Goal: Task Accomplishment & Management: Use online tool/utility

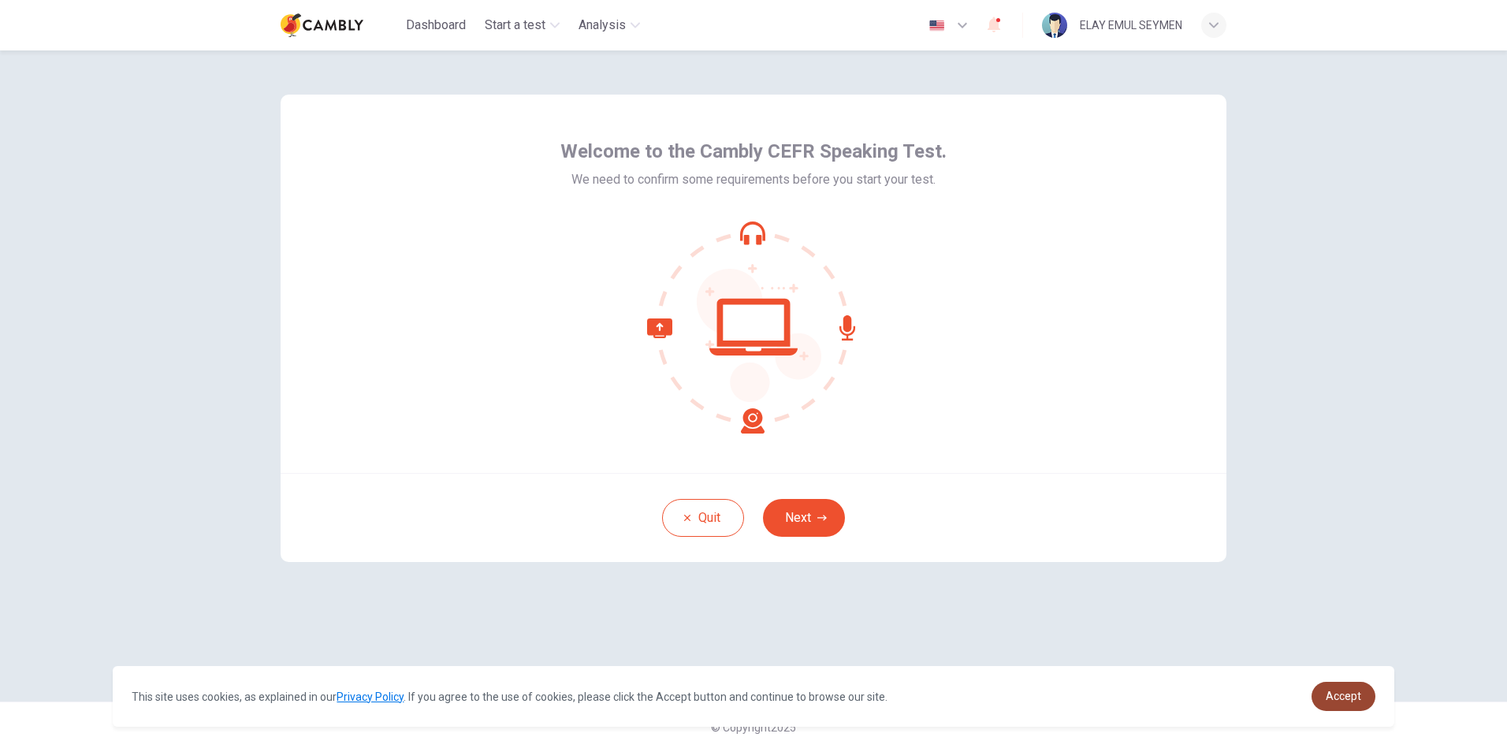
click at [1336, 691] on span "Accept" at bounding box center [1343, 696] width 35 height 13
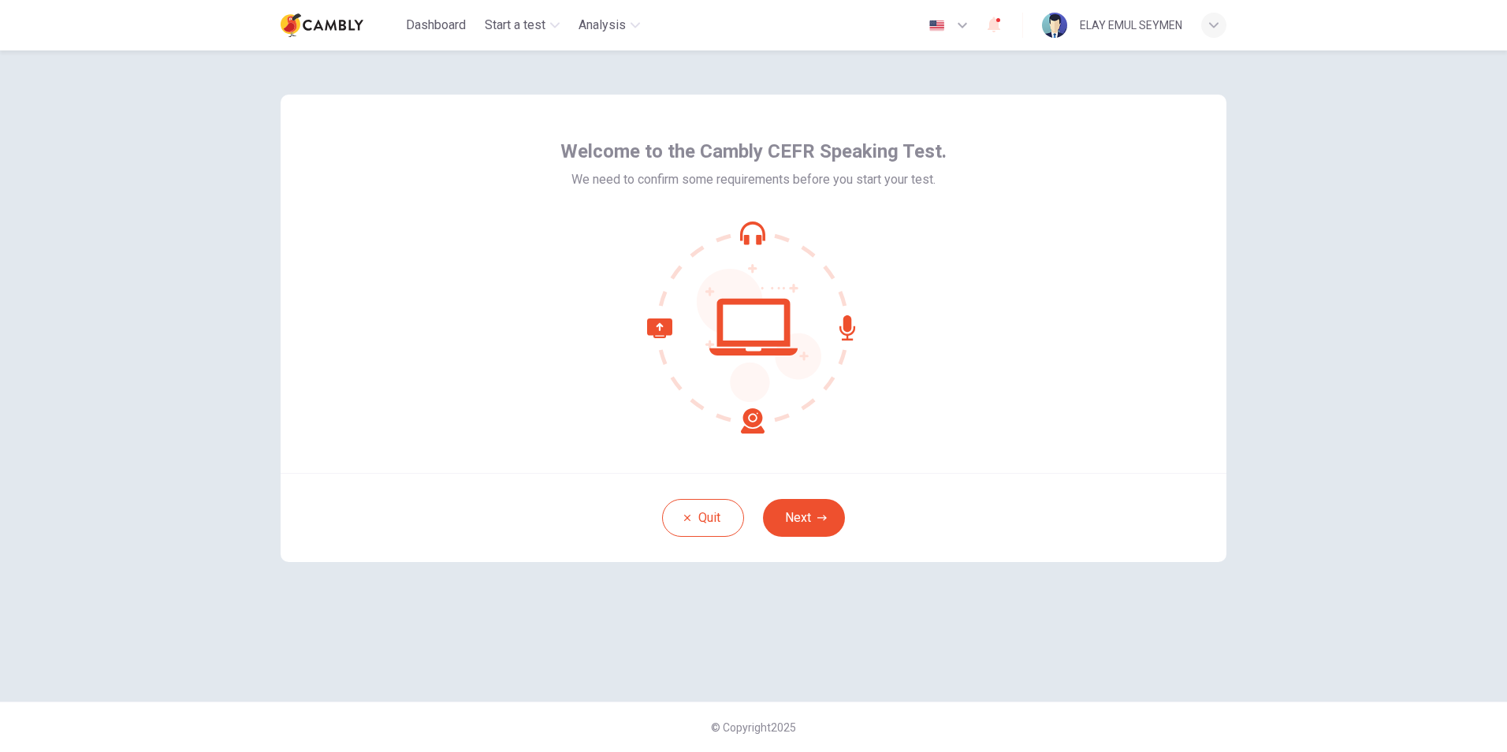
click at [824, 525] on button "Next" at bounding box center [804, 518] width 82 height 38
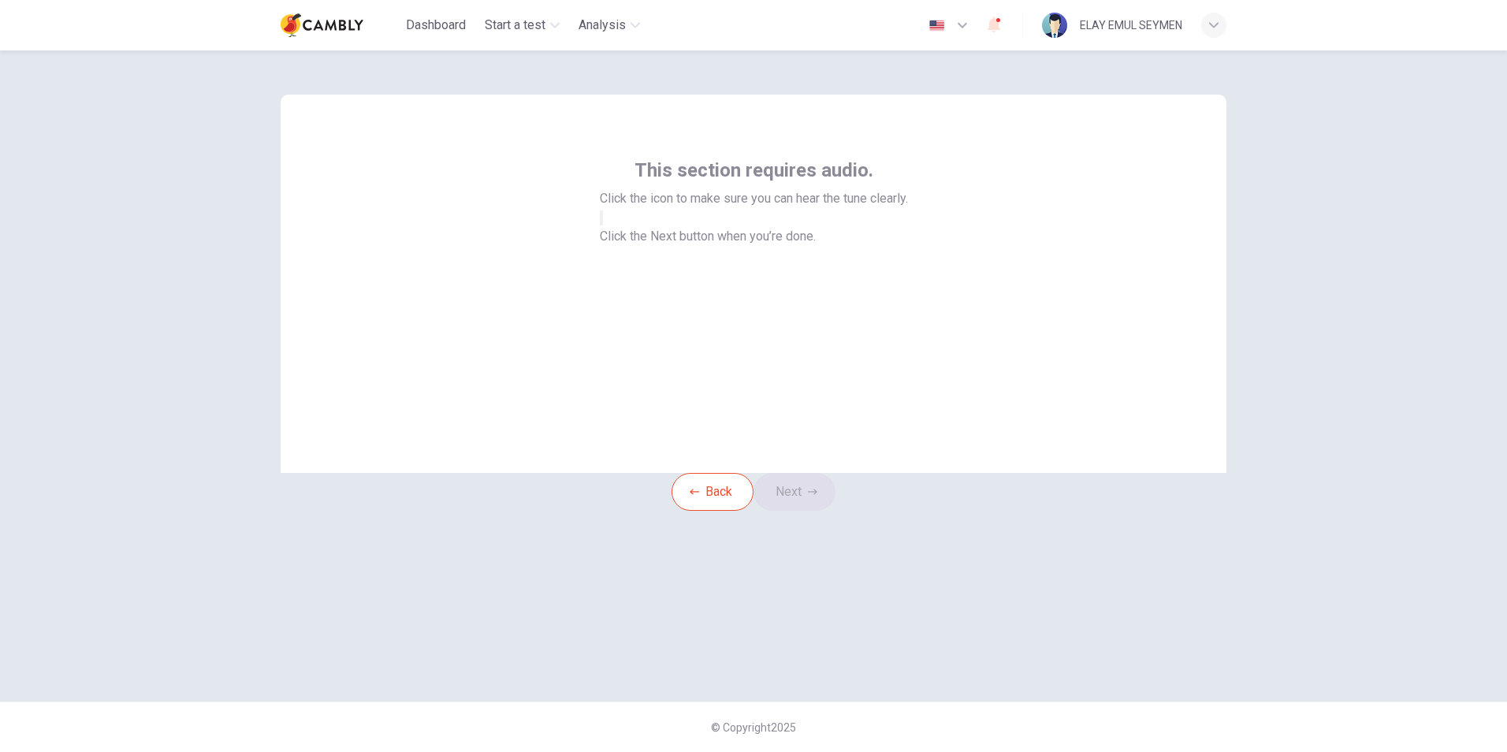
click at [601, 221] on icon "button" at bounding box center [601, 221] width 0 height 0
click at [802, 511] on button "Next" at bounding box center [795, 492] width 82 height 38
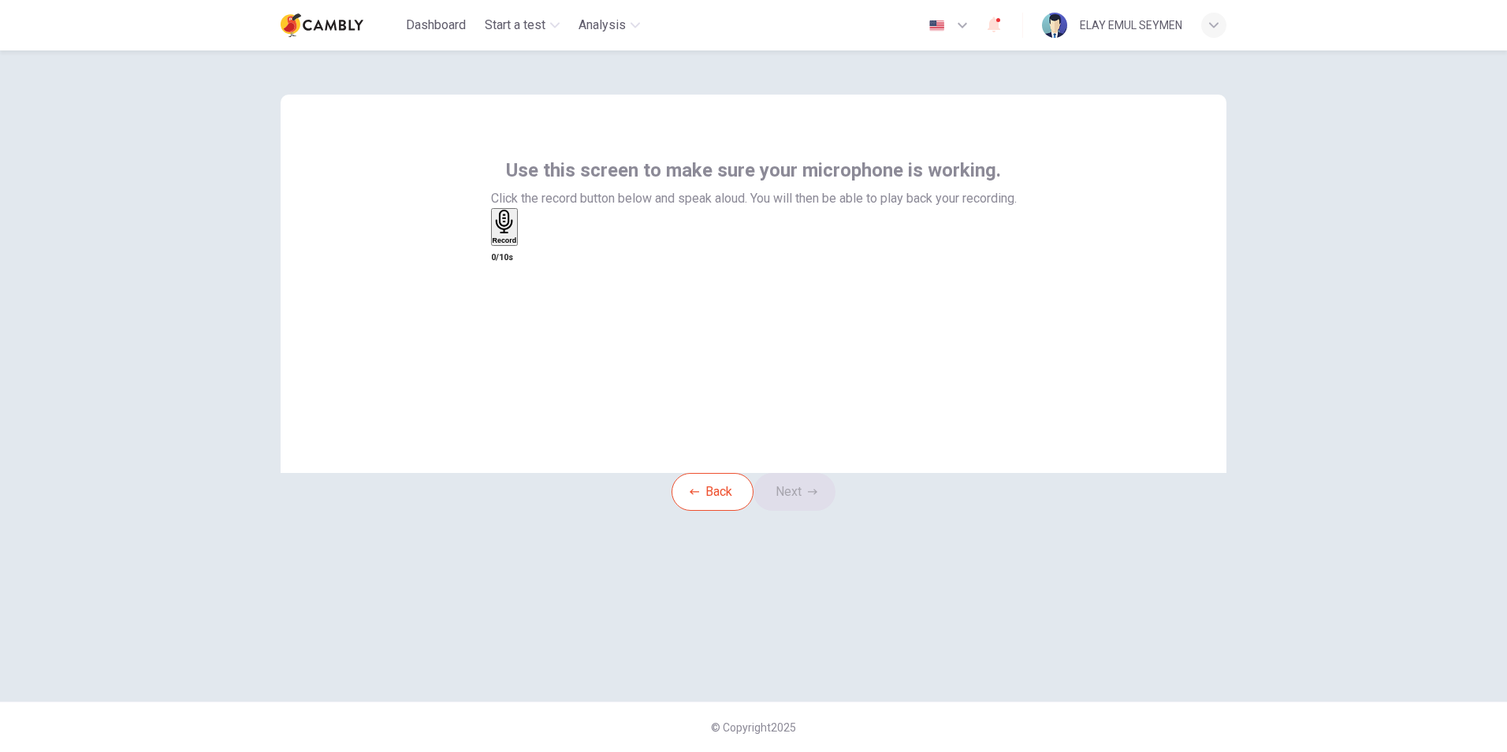
click at [517, 234] on icon "button" at bounding box center [505, 222] width 24 height 24
click at [520, 234] on icon "button" at bounding box center [508, 222] width 24 height 24
click at [821, 510] on button "Next" at bounding box center [795, 492] width 82 height 38
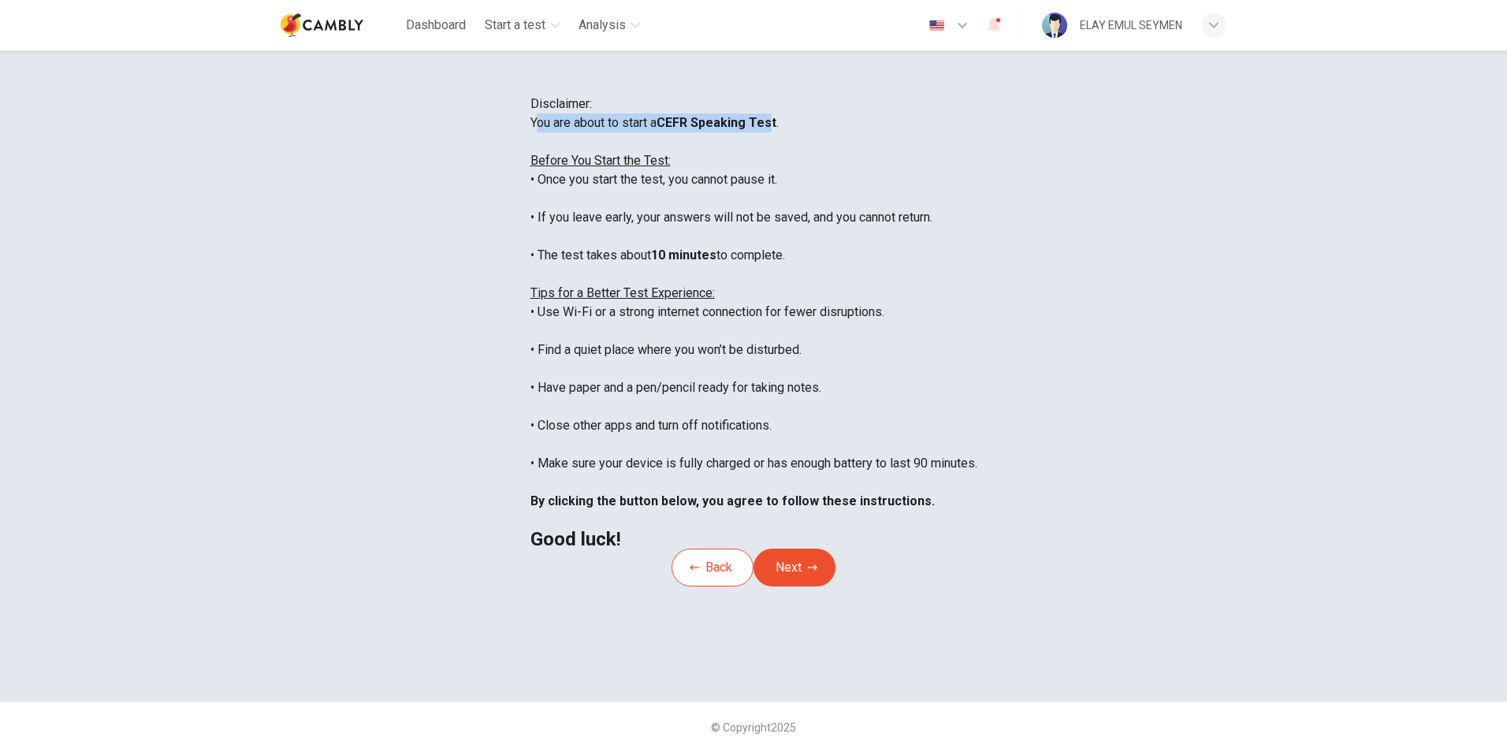
drag, startPoint x: 422, startPoint y: 222, endPoint x: 660, endPoint y: 228, distance: 237.3
click at [660, 228] on div "You are about to start a CEFR Speaking Test . Before You Start the Test: • Once…" at bounding box center [753, 330] width 447 height 435
drag, startPoint x: 419, startPoint y: 266, endPoint x: 681, endPoint y: 278, distance: 261.9
click at [681, 278] on div "You are about to start a CEFR Speaking Test . Before You Start the Test: • Once…" at bounding box center [753, 330] width 447 height 435
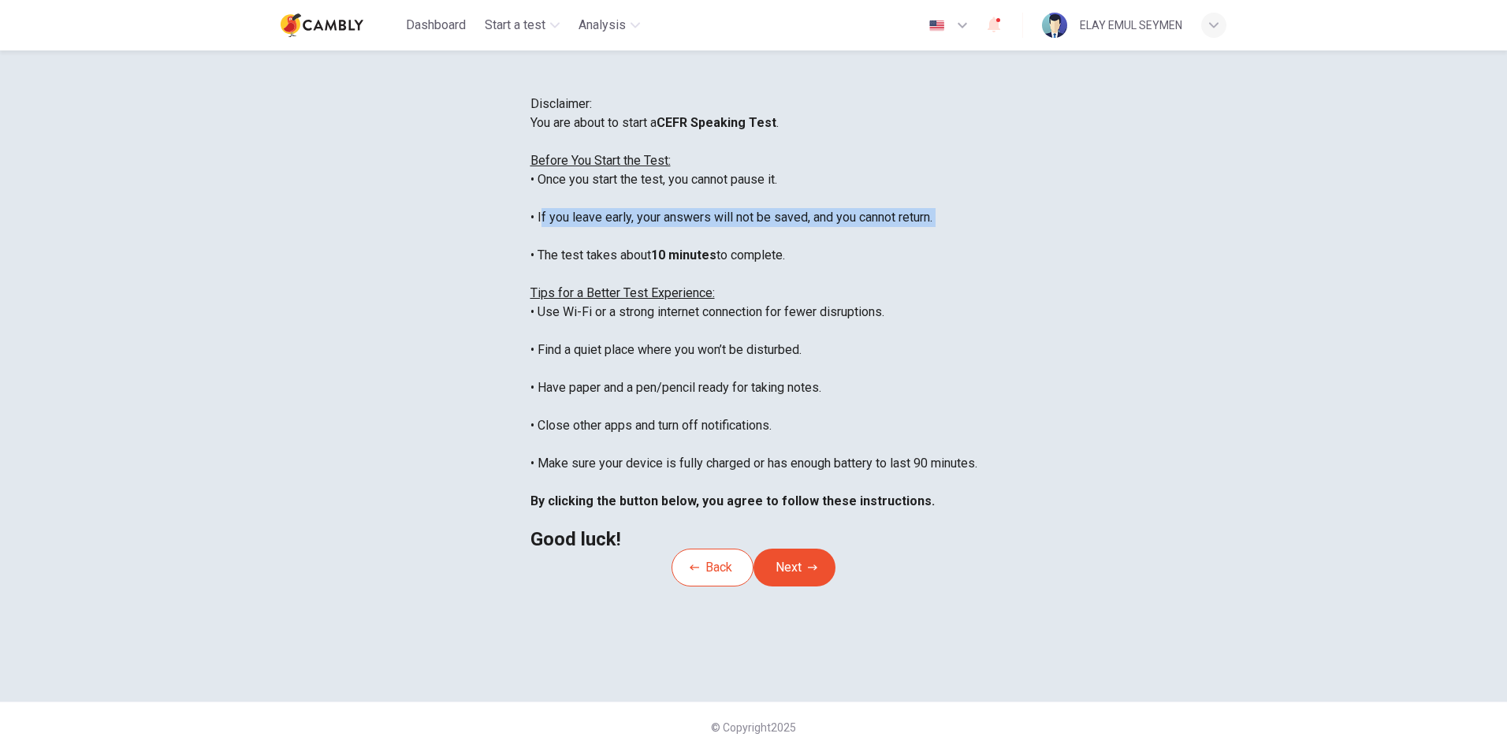
drag, startPoint x: 425, startPoint y: 312, endPoint x: 716, endPoint y: 318, distance: 291.7
click at [716, 318] on div "You are about to start a CEFR Speaking Test . Before You Start the Test: • Once…" at bounding box center [753, 330] width 447 height 435
drag, startPoint x: 430, startPoint y: 339, endPoint x: 706, endPoint y: 349, distance: 276.1
click at [706, 349] on div "You are about to start a CEFR Speaking Test . Before You Start the Test: • Once…" at bounding box center [753, 330] width 447 height 435
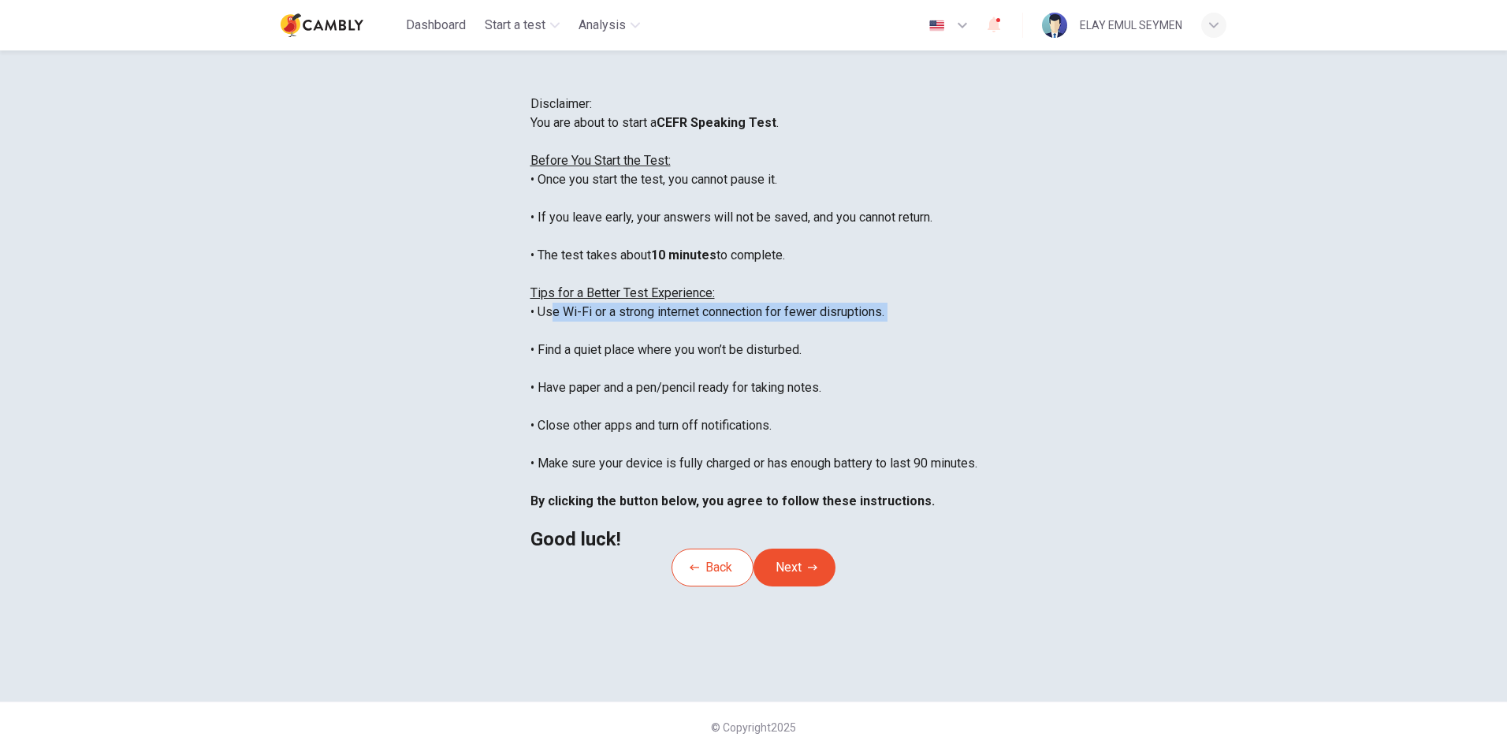
drag, startPoint x: 429, startPoint y: 404, endPoint x: 656, endPoint y: 412, distance: 227.1
click at [656, 412] on div "You are about to start a CEFR Speaking Test . Before You Start the Test: • Once…" at bounding box center [753, 330] width 447 height 435
drag, startPoint x: 656, startPoint y: 412, endPoint x: 775, endPoint y: 416, distance: 119.1
click at [775, 416] on div "You are about to start a CEFR Speaking Test . Before You Start the Test: • Once…" at bounding box center [753, 330] width 447 height 435
drag, startPoint x: 424, startPoint y: 433, endPoint x: 694, endPoint y: 447, distance: 270.7
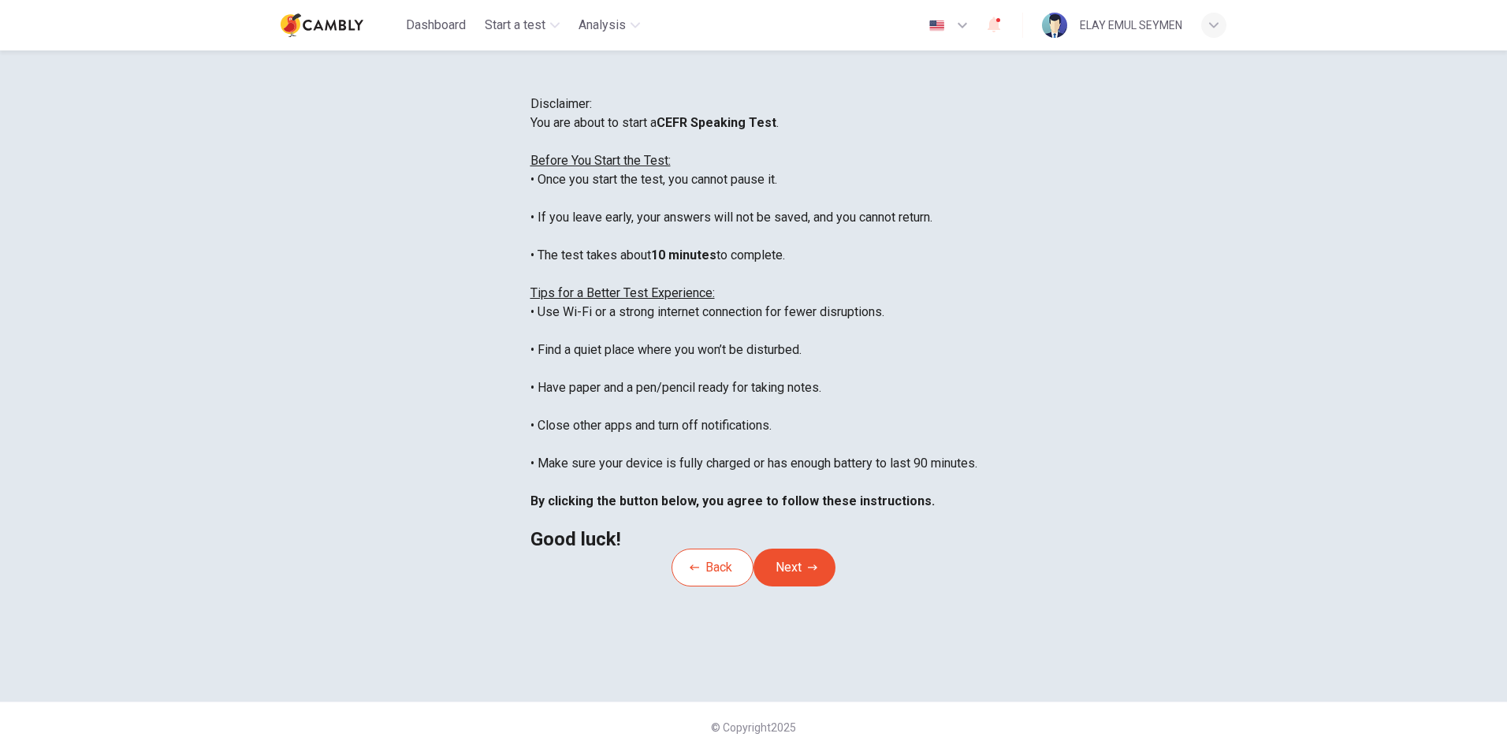
click at [694, 447] on div "You are about to start a CEFR Speaking Test . Before You Start the Test: • Once…" at bounding box center [753, 330] width 447 height 435
drag, startPoint x: 423, startPoint y: 474, endPoint x: 723, endPoint y: 480, distance: 299.6
click at [723, 480] on div "You are about to start a CEFR Speaking Test . Before You Start the Test: • Once…" at bounding box center [753, 330] width 447 height 435
drag, startPoint x: 419, startPoint y: 519, endPoint x: 727, endPoint y: 524, distance: 308.2
click at [727, 524] on div "You are about to start a CEFR Speaking Test . Before You Start the Test: • Once…" at bounding box center [753, 330] width 447 height 435
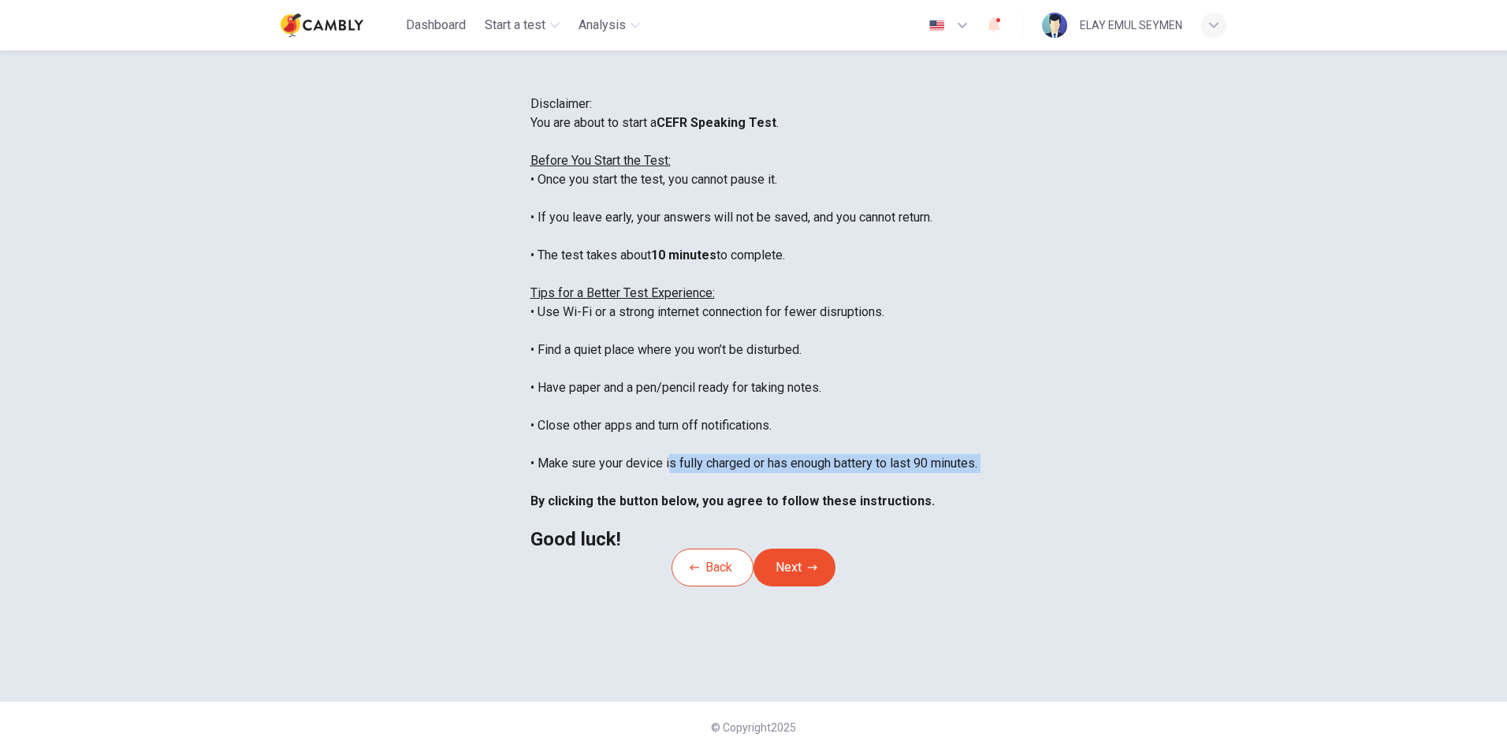
drag, startPoint x: 553, startPoint y: 556, endPoint x: 809, endPoint y: 565, distance: 257.1
click at [809, 549] on div "You are about to start a CEFR Speaking Test . Before You Start the Test: • Once…" at bounding box center [753, 330] width 447 height 435
drag, startPoint x: 809, startPoint y: 565, endPoint x: 926, endPoint y: 550, distance: 117.6
click at [926, 549] on div "You are about to start a CEFR Speaking Test . Before You Start the Test: • Once…" at bounding box center [753, 330] width 447 height 435
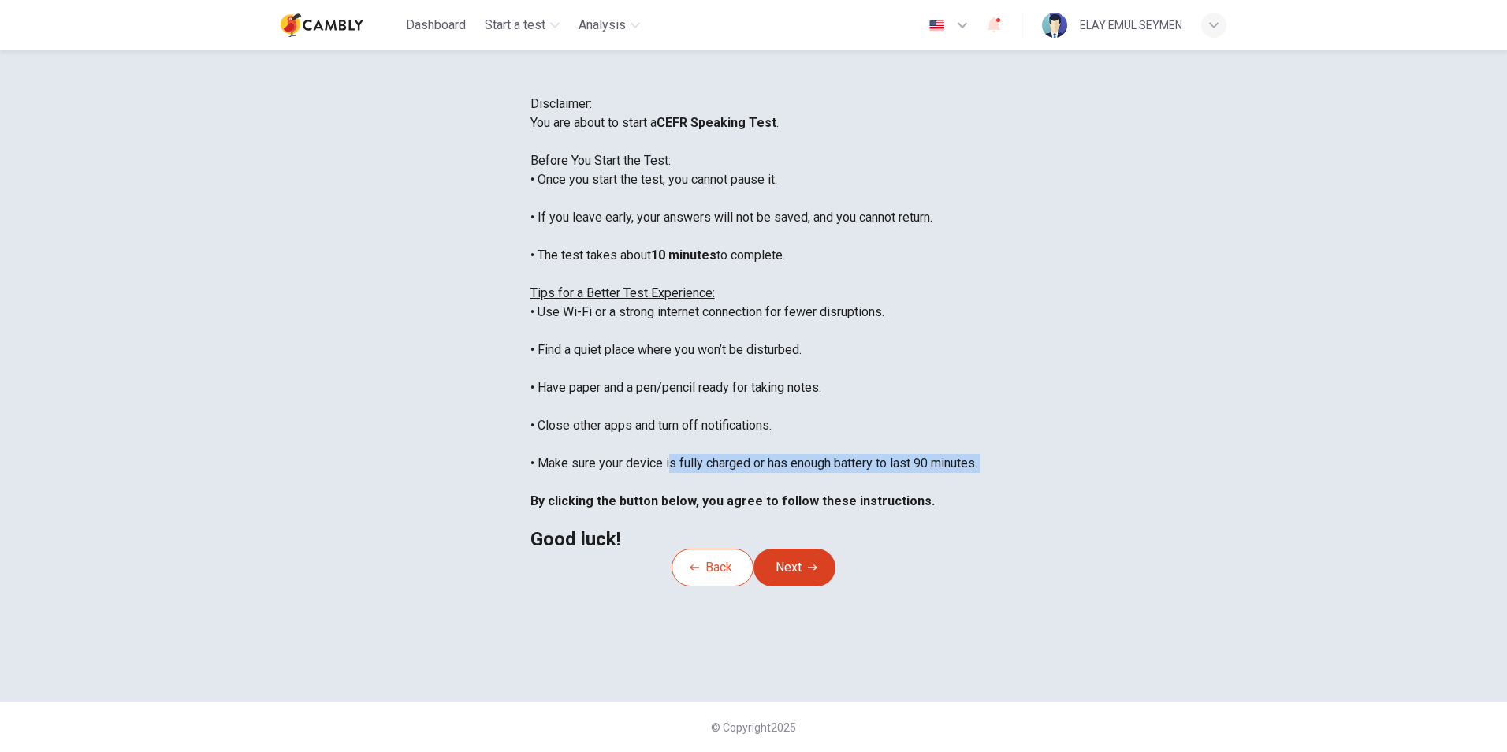
click at [797, 586] on button "Next" at bounding box center [795, 568] width 82 height 38
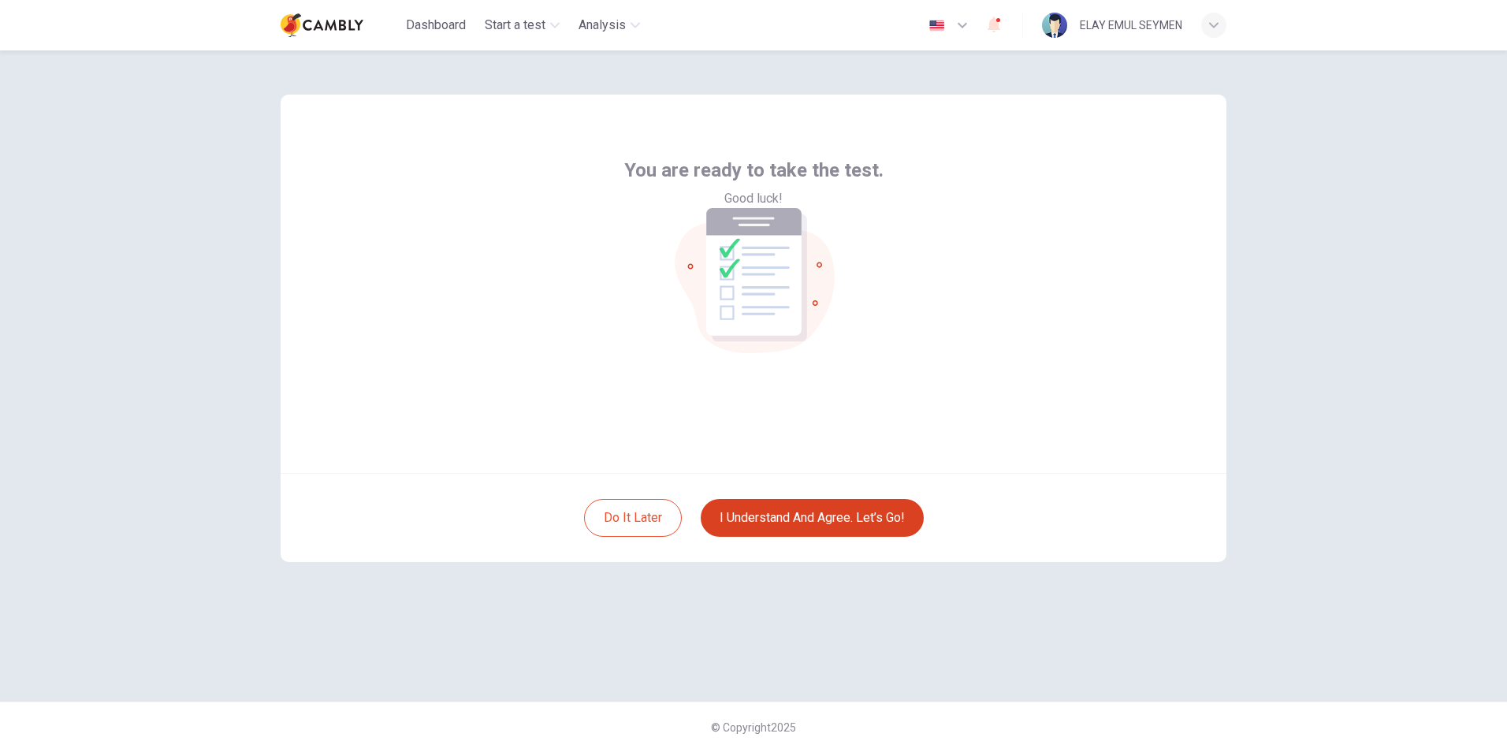
scroll to position [0, 0]
click at [843, 524] on button "I understand and agree. Let’s go!" at bounding box center [812, 518] width 223 height 38
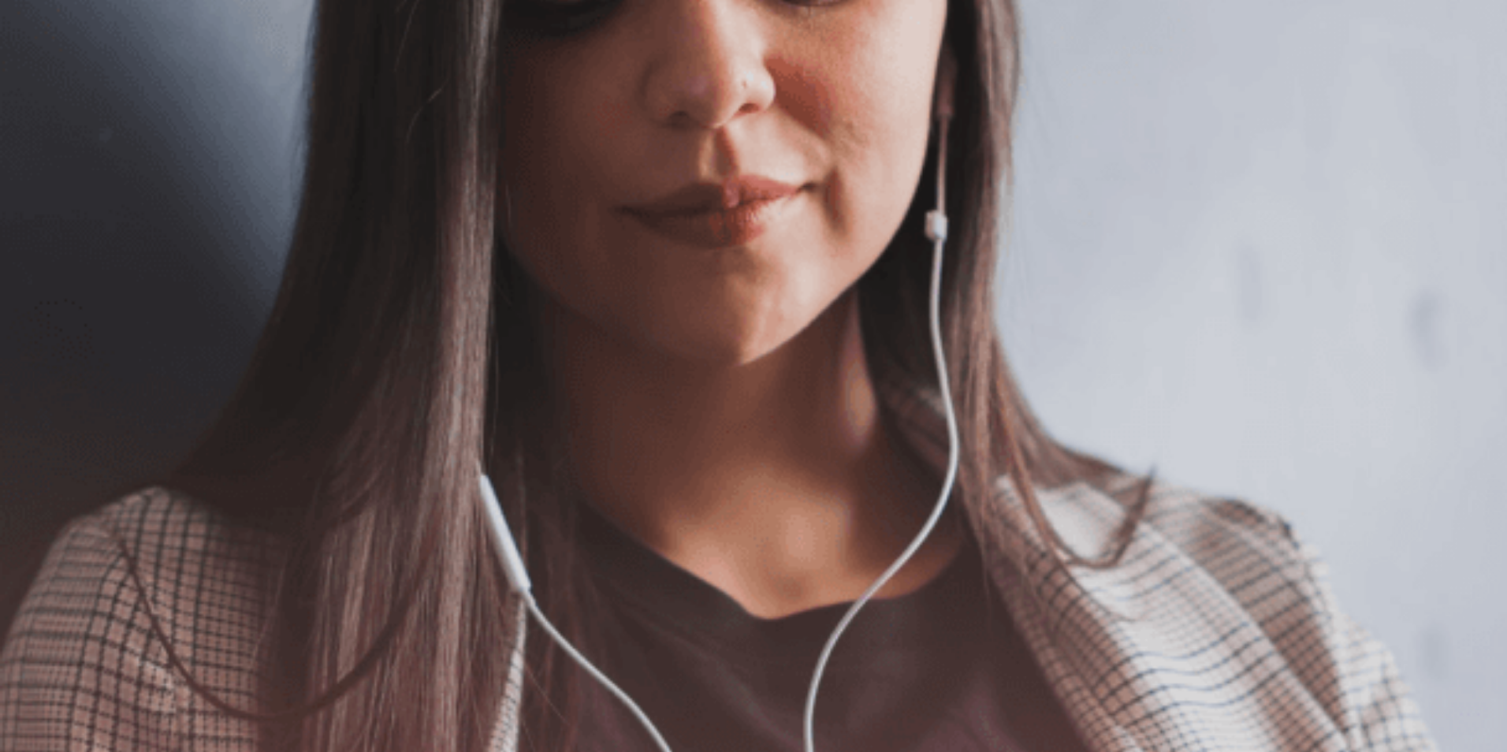
drag, startPoint x: 473, startPoint y: 385, endPoint x: 632, endPoint y: 396, distance: 159.7
click at [355, 390] on span "Use a headset if available (recommended for best audio quality). Ensure your mi…" at bounding box center [177, 326] width 355 height 128
click at [3, 65] on button "button" at bounding box center [1, 72] width 3 height 15
click at [45, 81] on button "Continue" at bounding box center [22, 110] width 45 height 59
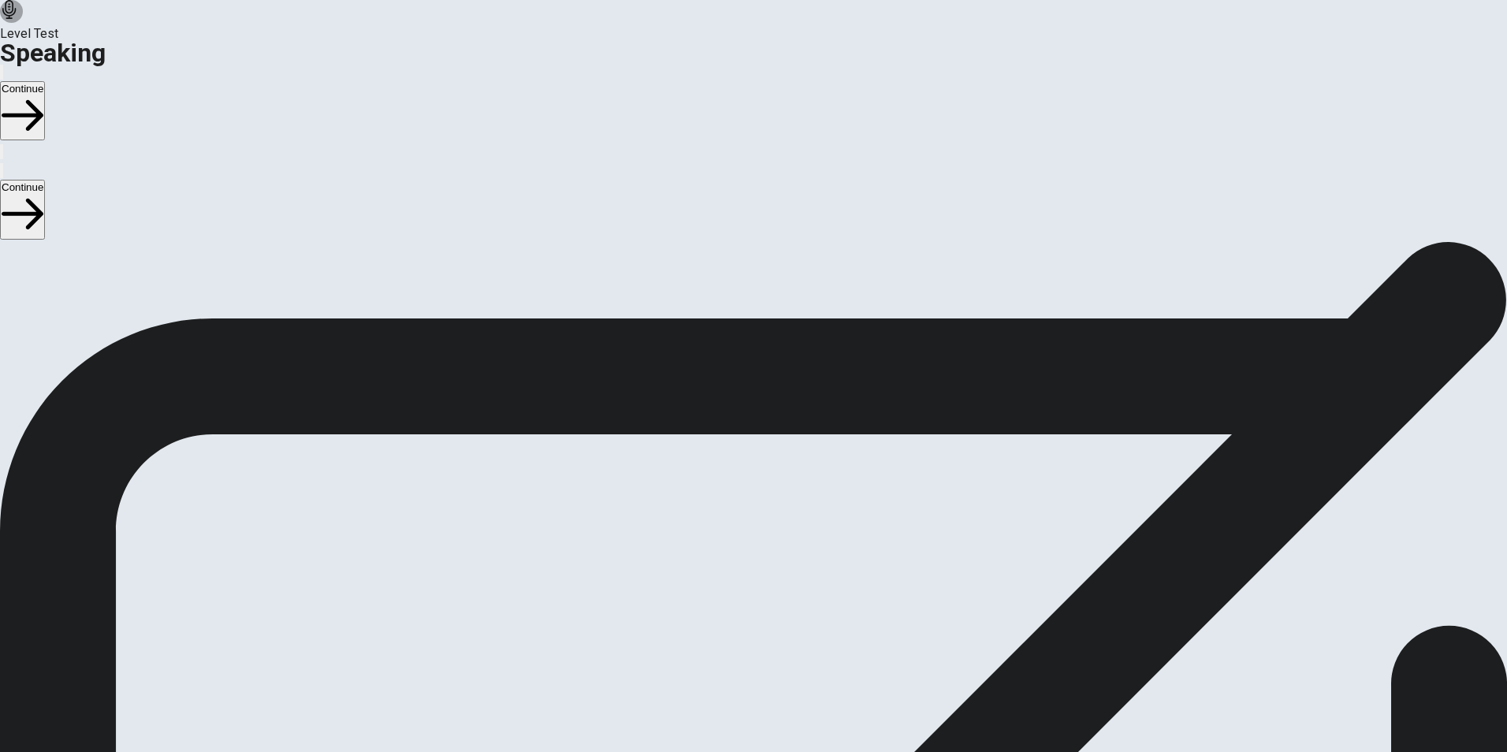
click at [735, 568] on icon "Play Audio" at bounding box center [735, 568] width 0 height 0
click at [45, 81] on button "Continue" at bounding box center [22, 110] width 45 height 59
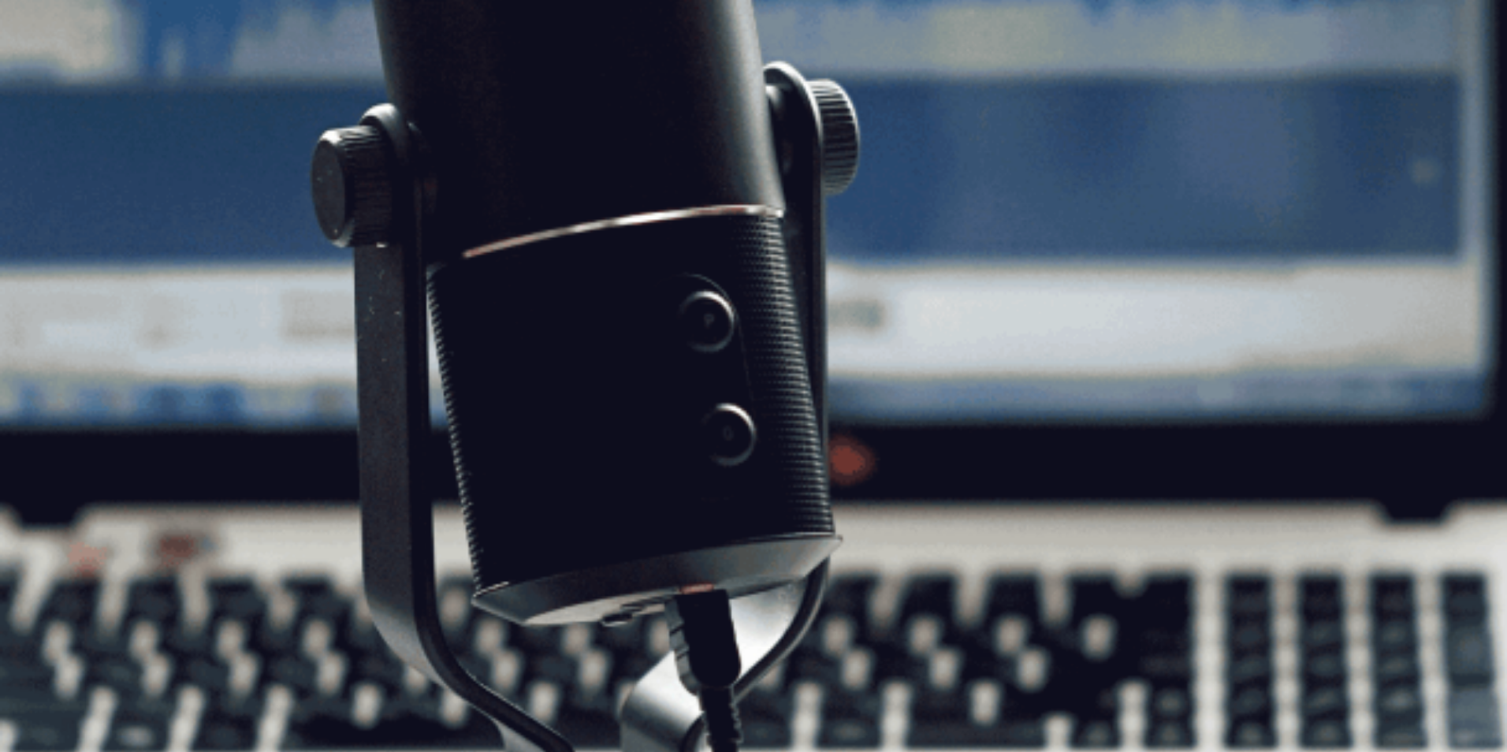
click at [45, 81] on button "Continue" at bounding box center [22, 110] width 45 height 59
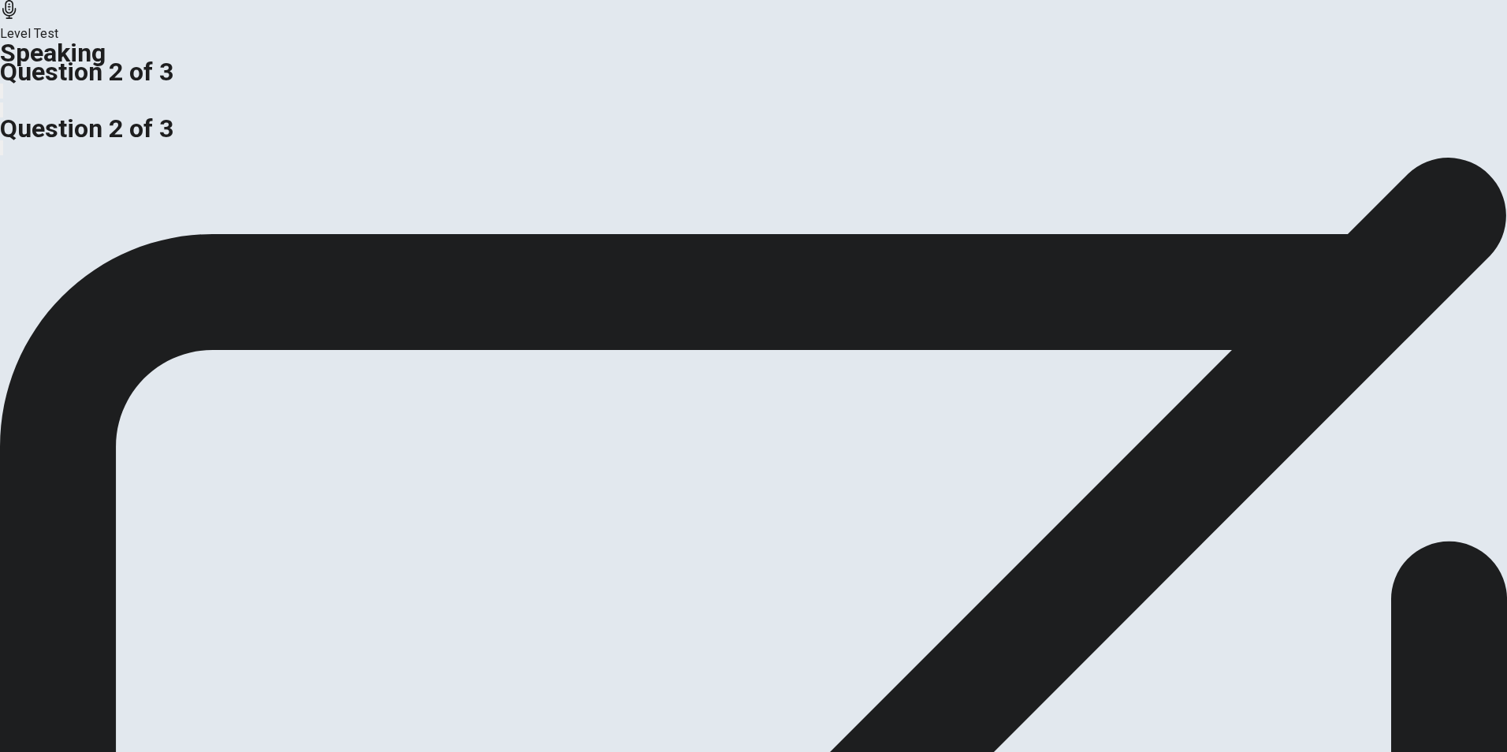
click at [461, 173] on span "Should companies promote employees from within or hire from outside the organiz…" at bounding box center [245, 165] width 491 height 15
click at [459, 173] on span "Should companies promote employees from within or hire from outside the organiz…" at bounding box center [245, 165] width 491 height 15
click at [581, 195] on div "Do you think it is better for businesses to focus on expanding globally or loca…" at bounding box center [753, 176] width 1507 height 38
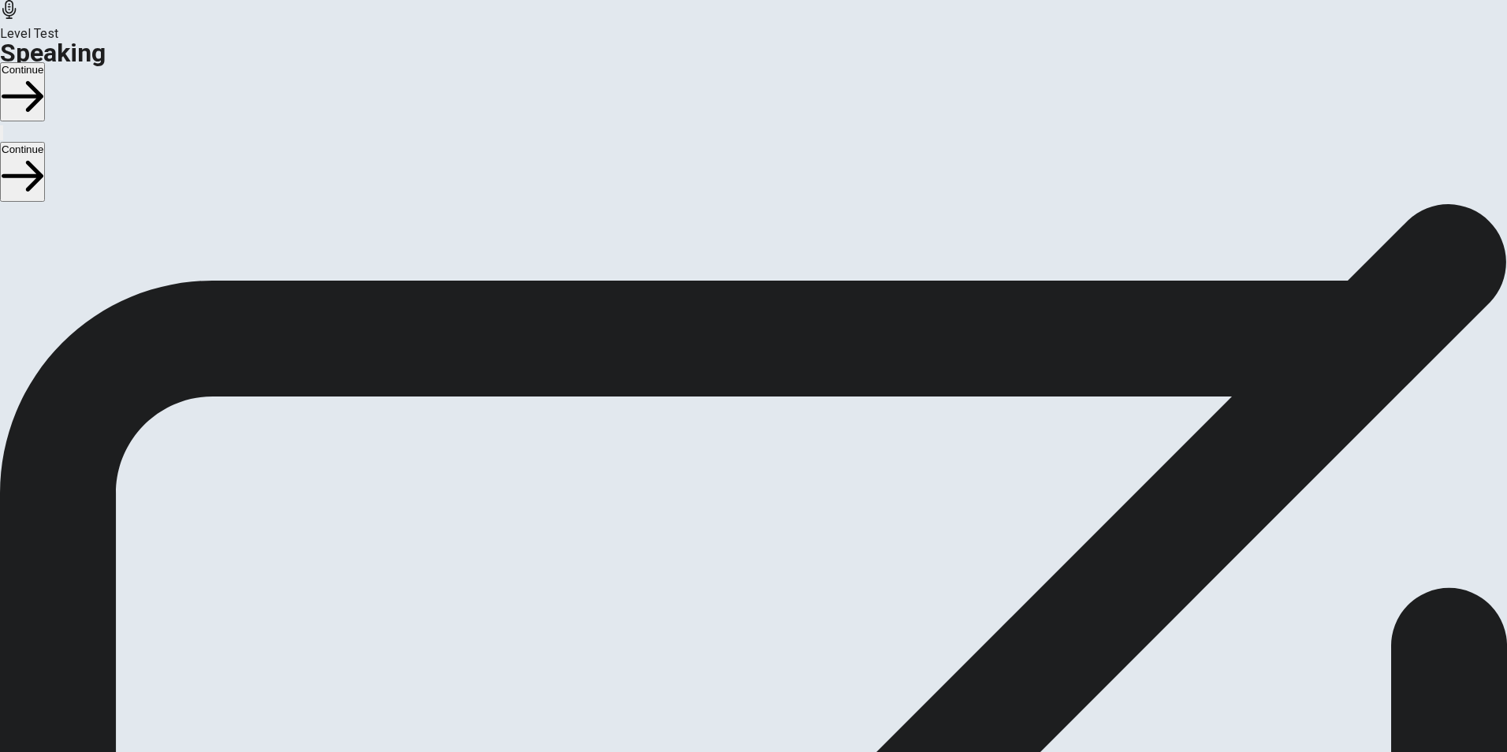
drag, startPoint x: 643, startPoint y: 309, endPoint x: 777, endPoint y: 311, distance: 134.0
drag, startPoint x: 626, startPoint y: 311, endPoint x: 914, endPoint y: 330, distance: 289.1
drag, startPoint x: 850, startPoint y: 347, endPoint x: 660, endPoint y: 331, distance: 190.6
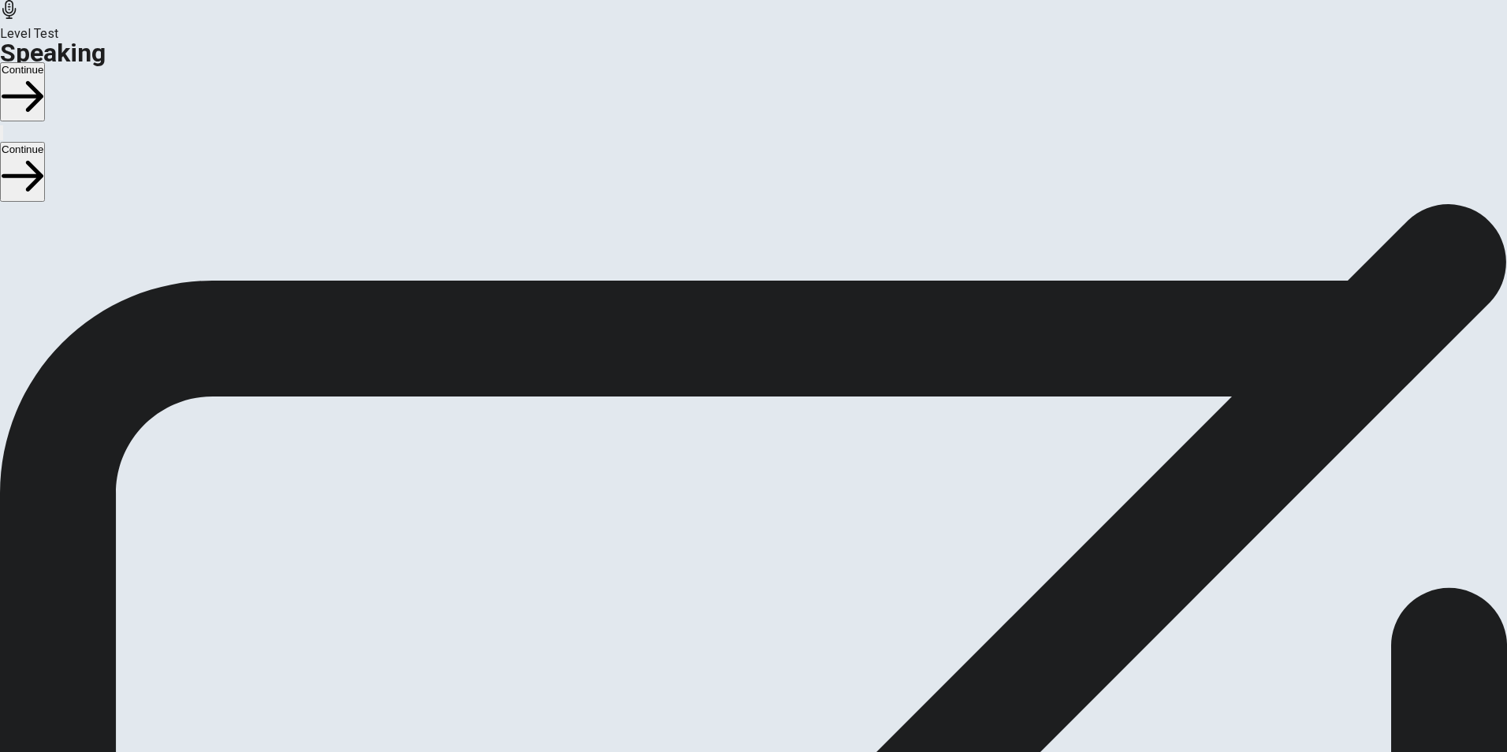
click at [45, 62] on button "Continue" at bounding box center [22, 91] width 45 height 59
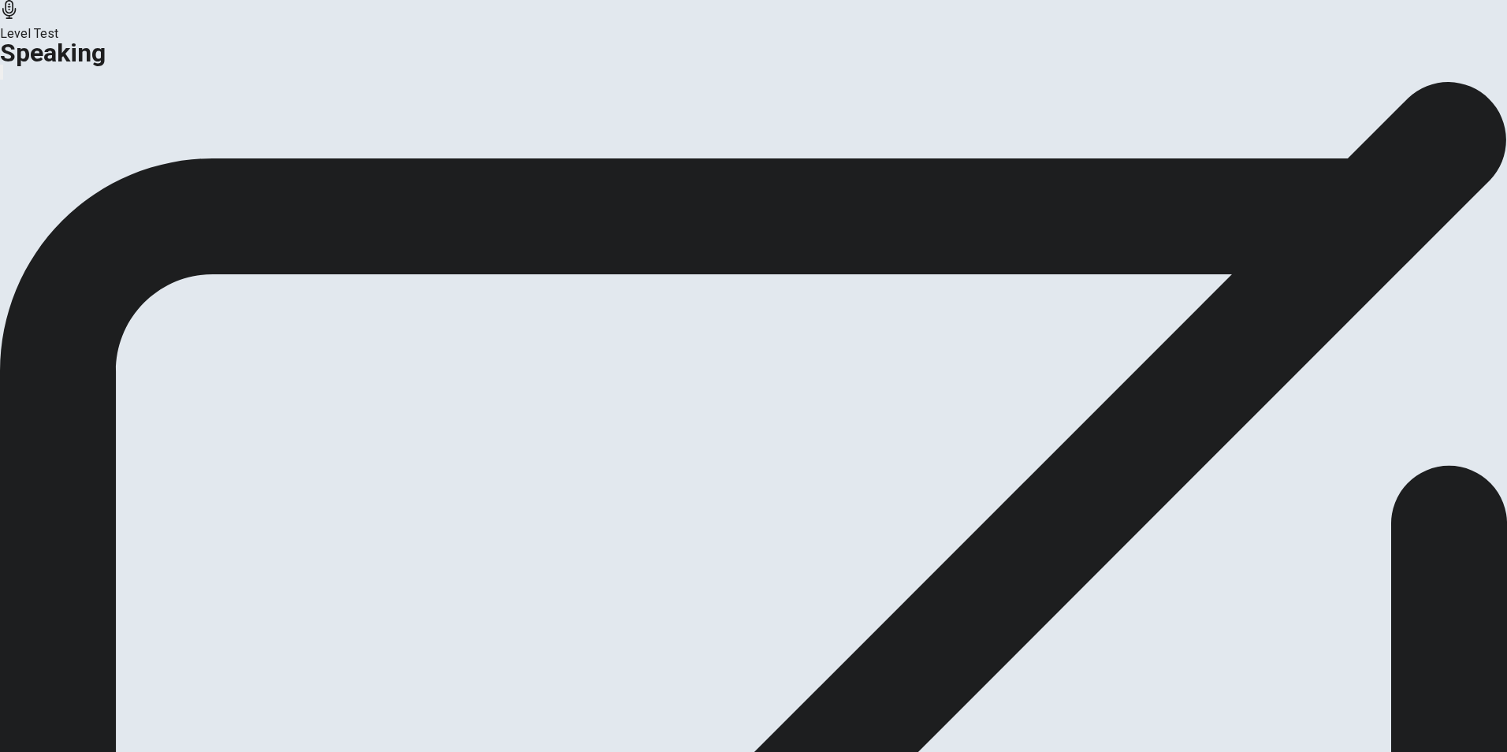
drag, startPoint x: 657, startPoint y: 214, endPoint x: 839, endPoint y: 223, distance: 181.5
click at [839, 199] on div "This is the end of your Speaking test. Click on Analysis to see your score. Cli…" at bounding box center [753, 139] width 1507 height 117
click at [61, 197] on button "Analysis" at bounding box center [30, 186] width 61 height 21
